Goal: Task Accomplishment & Management: Manage account settings

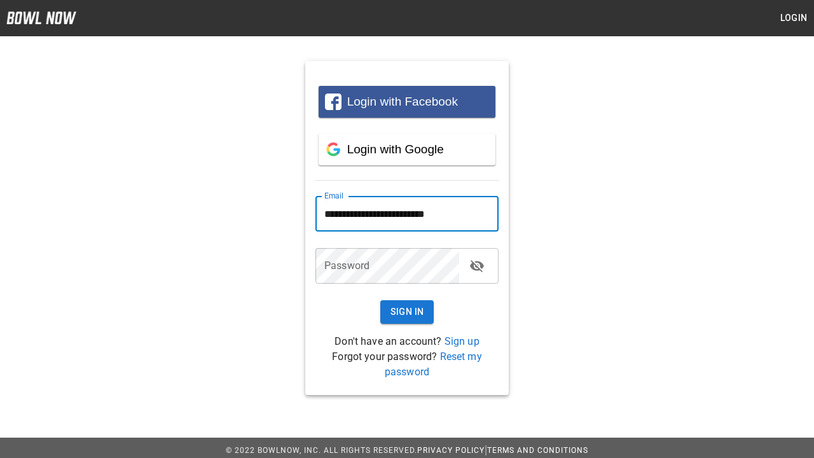
type input "**********"
click at [407, 312] on button "Sign In" at bounding box center [407, 312] width 54 height 24
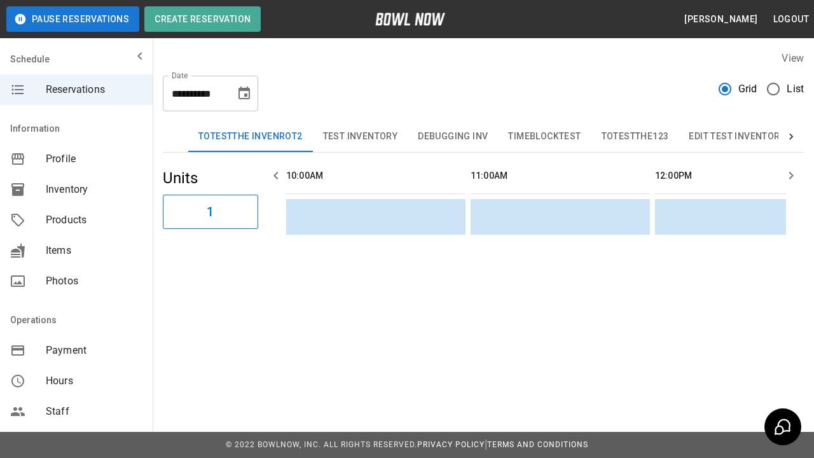
scroll to position [0, 1475]
click at [795, 137] on button "Bowling" at bounding box center [826, 136] width 62 height 31
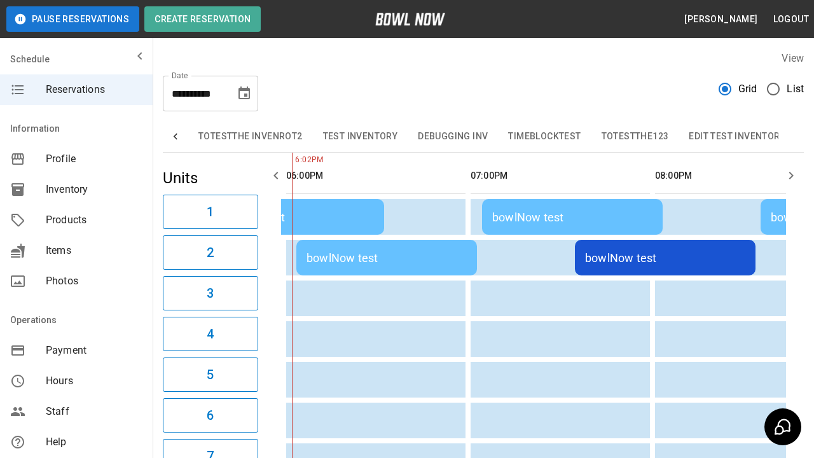
scroll to position [0, 333]
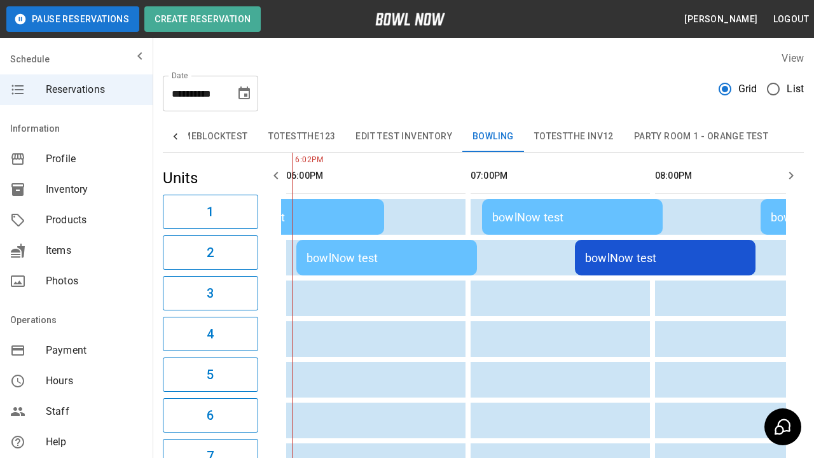
type input "**********"
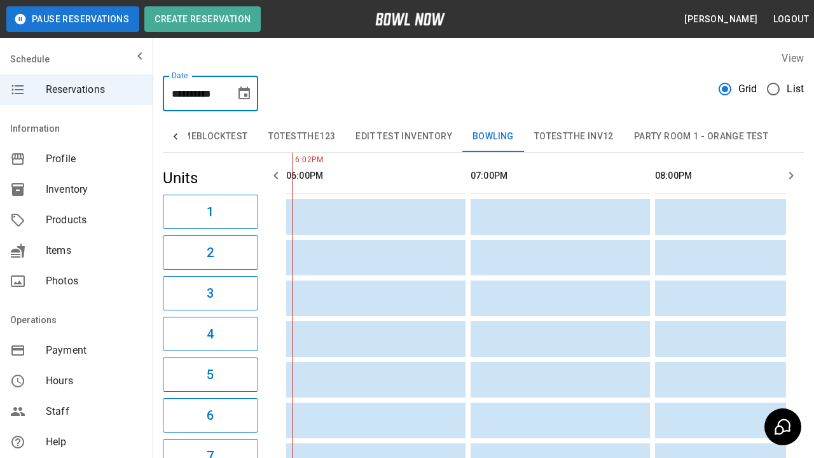
scroll to position [0, 1]
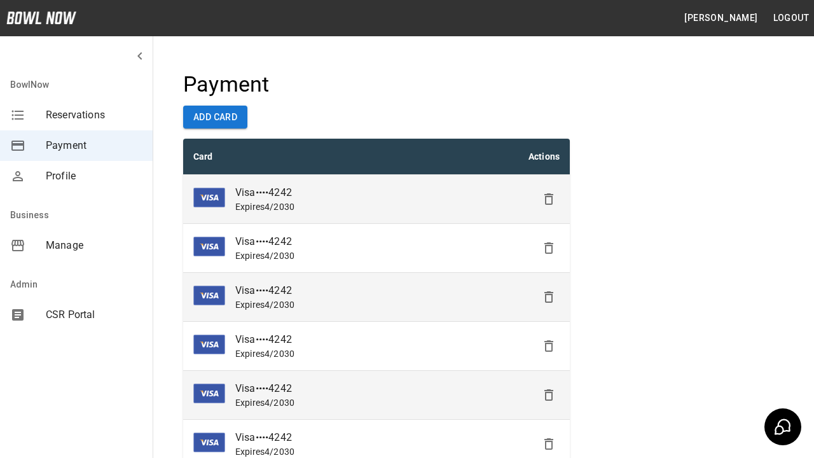
click at [549, 199] on icon "Delete" at bounding box center [548, 198] width 15 height 15
click at [549, 248] on icon "Delete" at bounding box center [548, 247] width 15 height 15
click at [549, 256] on icon "Delete" at bounding box center [548, 247] width 15 height 15
click at [549, 395] on icon "Delete" at bounding box center [548, 394] width 15 height 15
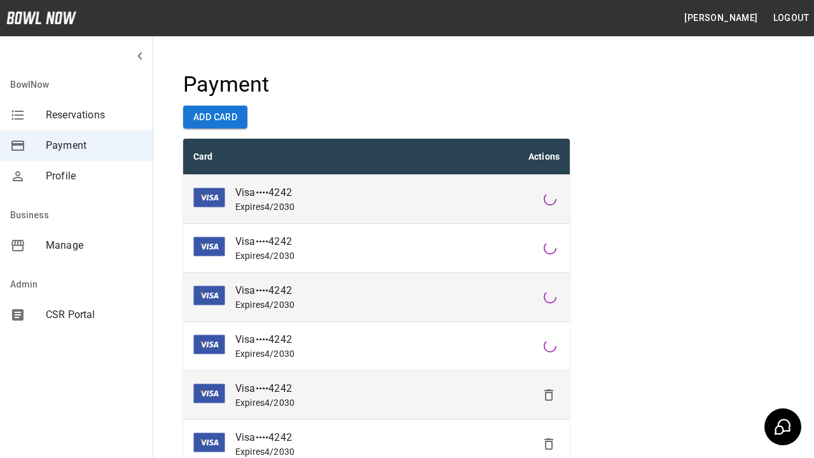
click at [549, 402] on icon "Delete" at bounding box center [548, 394] width 15 height 15
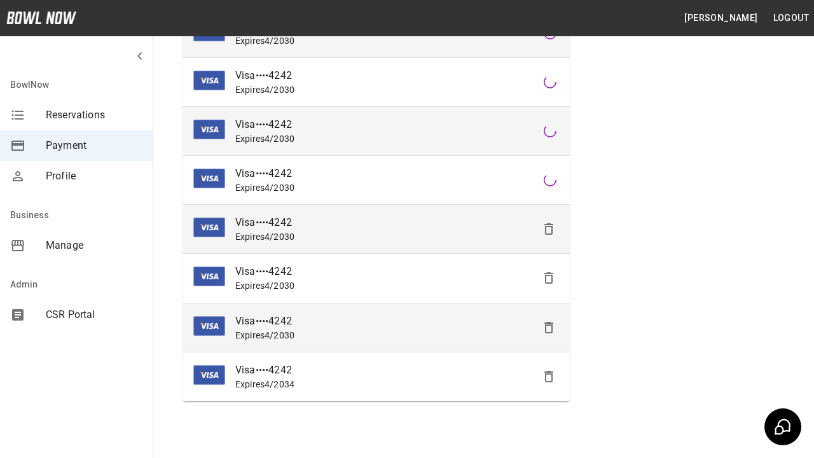
click at [549, 237] on icon "Delete" at bounding box center [548, 228] width 15 height 15
click at [549, 327] on icon "Delete" at bounding box center [548, 327] width 15 height 15
click at [549, 335] on icon "Delete" at bounding box center [548, 327] width 15 height 15
